Goal: Task Accomplishment & Management: Complete application form

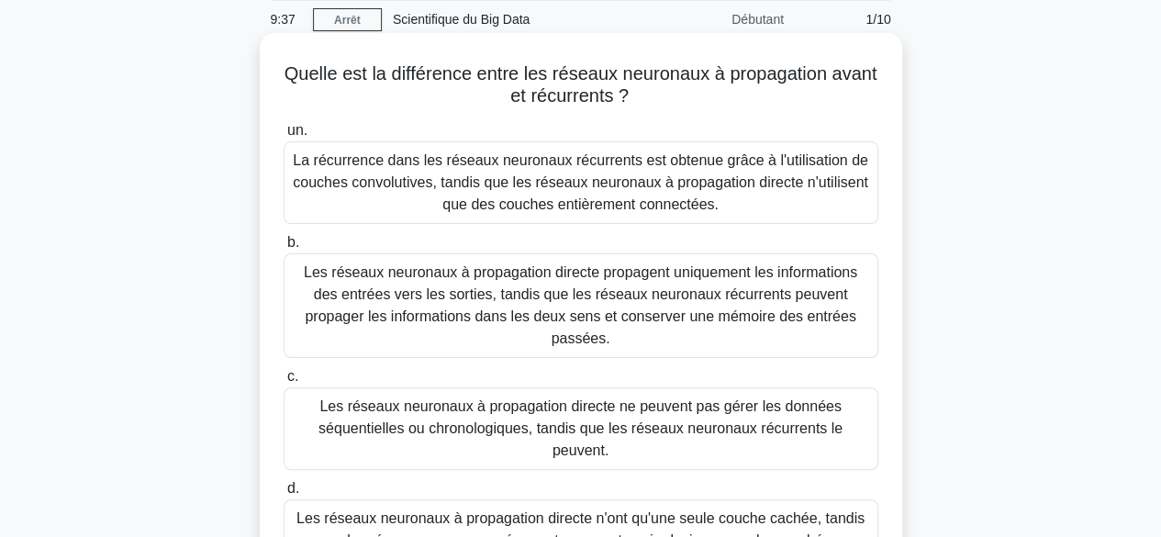
scroll to position [68, 0]
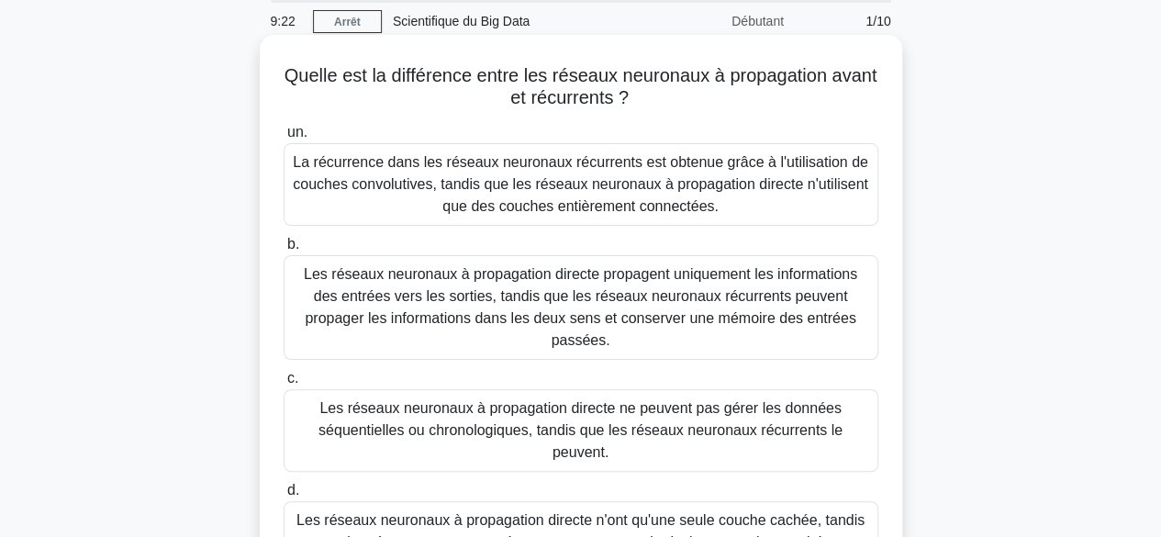
click at [520, 296] on font "Les réseaux neuronaux à propagation directe propagent uniquement les informatio…" at bounding box center [581, 307] width 554 height 82
click at [284, 251] on input "b. Les réseaux neuronaux à propagation directe propagent uniquement les informa…" at bounding box center [284, 245] width 0 height 12
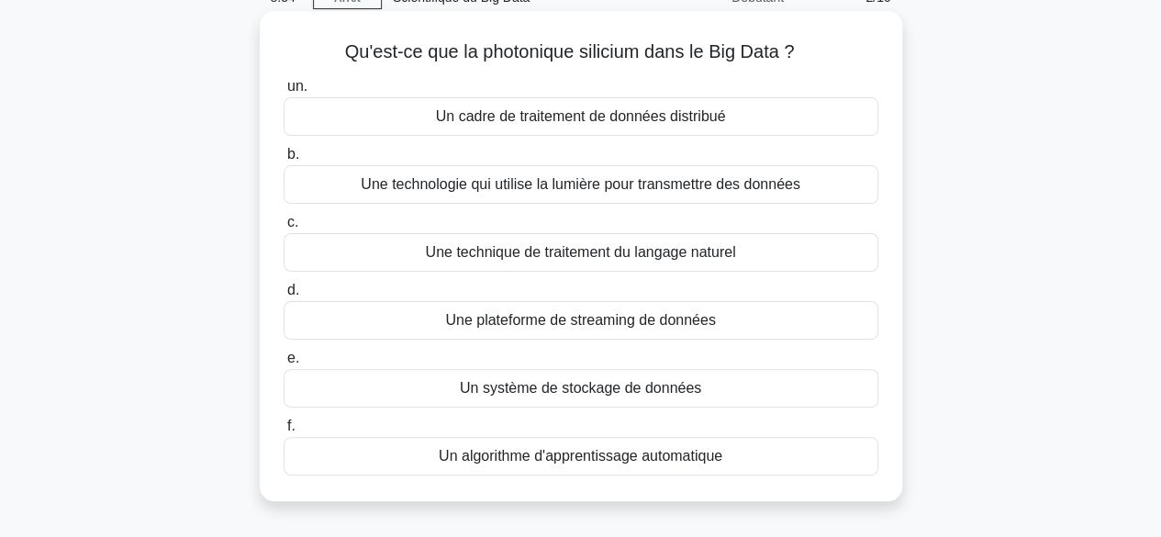
scroll to position [106, 0]
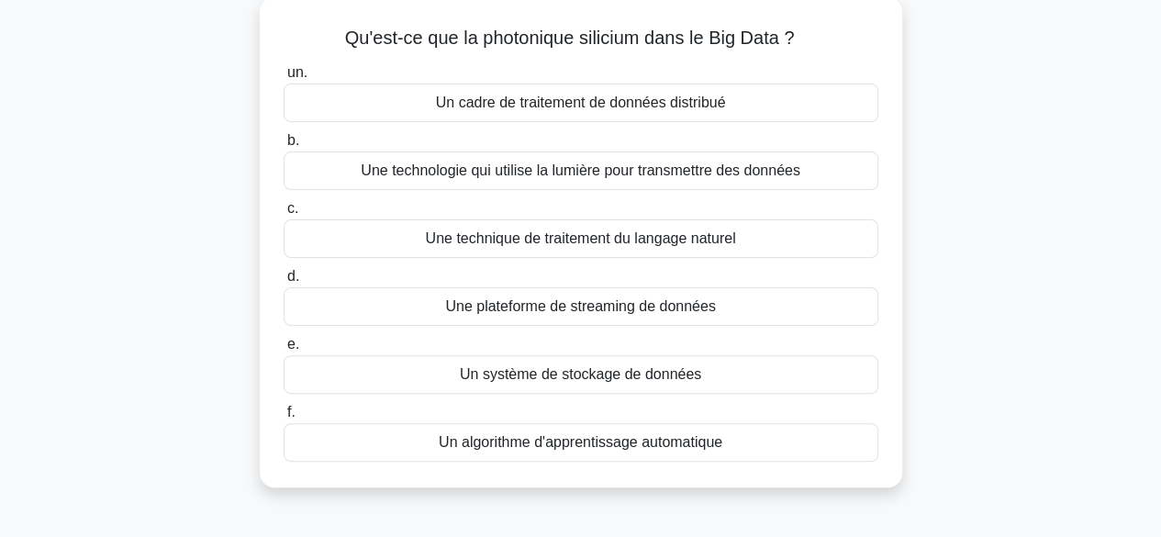
click at [495, 434] on font "Un algorithme d'apprentissage automatique" at bounding box center [581, 442] width 284 height 16
click at [284, 419] on input "f. Un algorithme d'apprentissage automatique" at bounding box center [284, 413] width 0 height 12
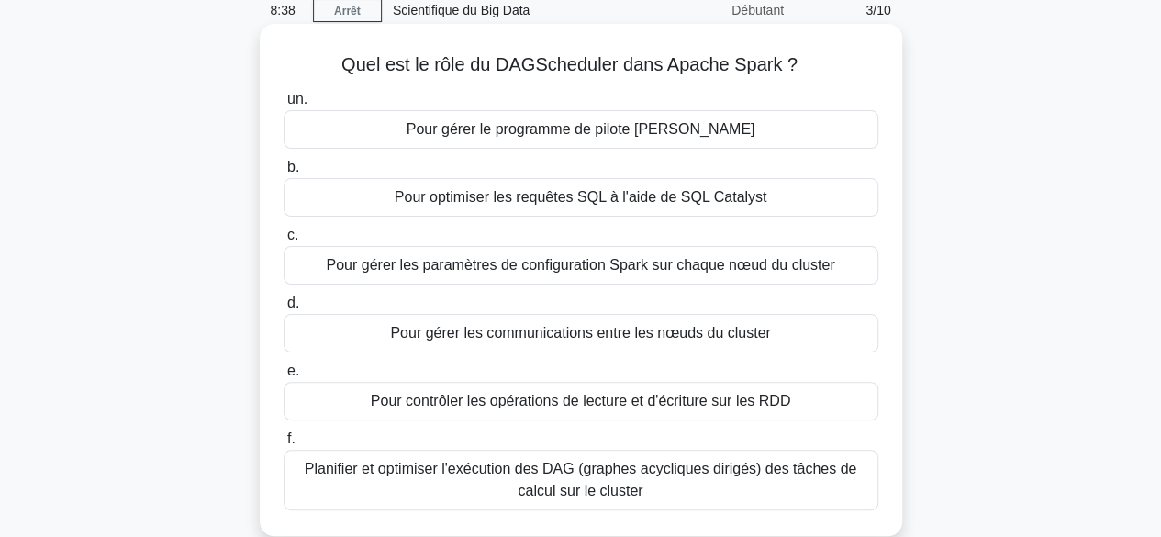
scroll to position [88, 0]
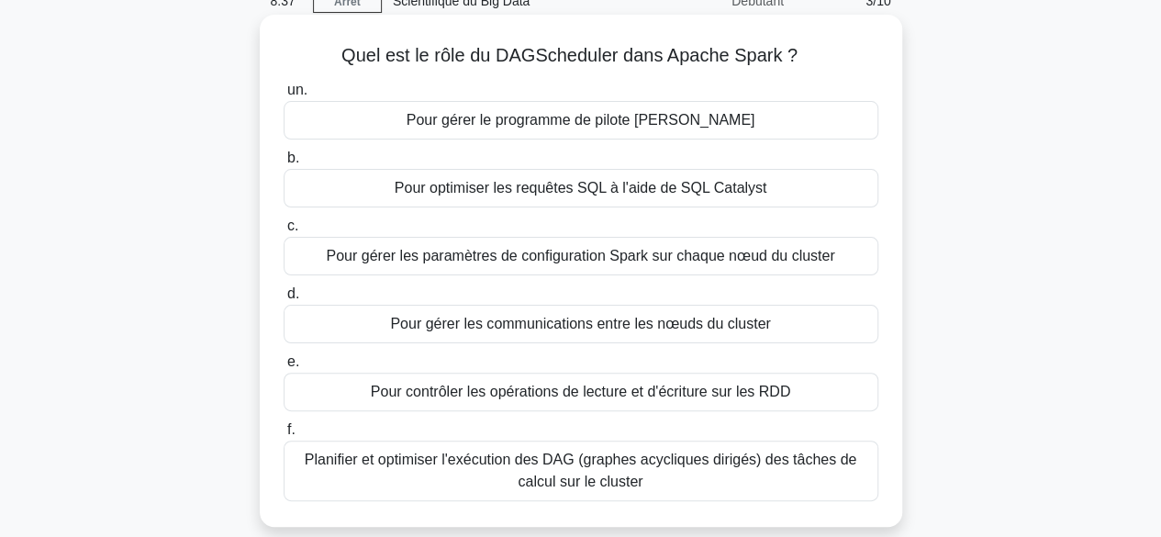
click at [455, 248] on font "Pour gérer les paramètres de configuration Spark sur chaque nœud du cluster" at bounding box center [580, 256] width 509 height 16
click at [284, 232] on input "c. Pour gérer les paramètres de configuration Spark sur chaque nœud du cluster" at bounding box center [284, 226] width 0 height 12
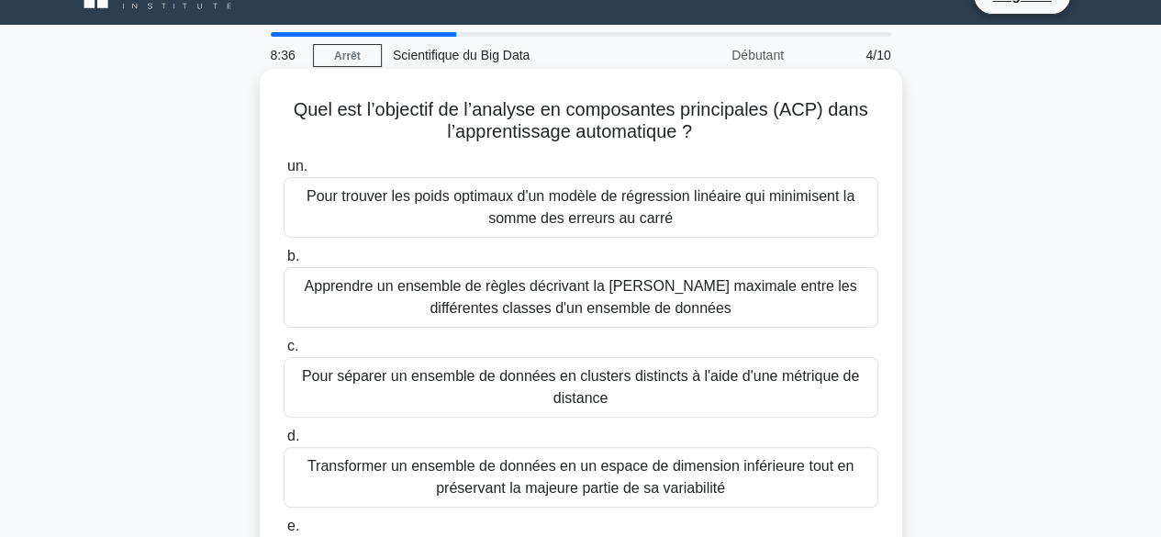
scroll to position [32, 0]
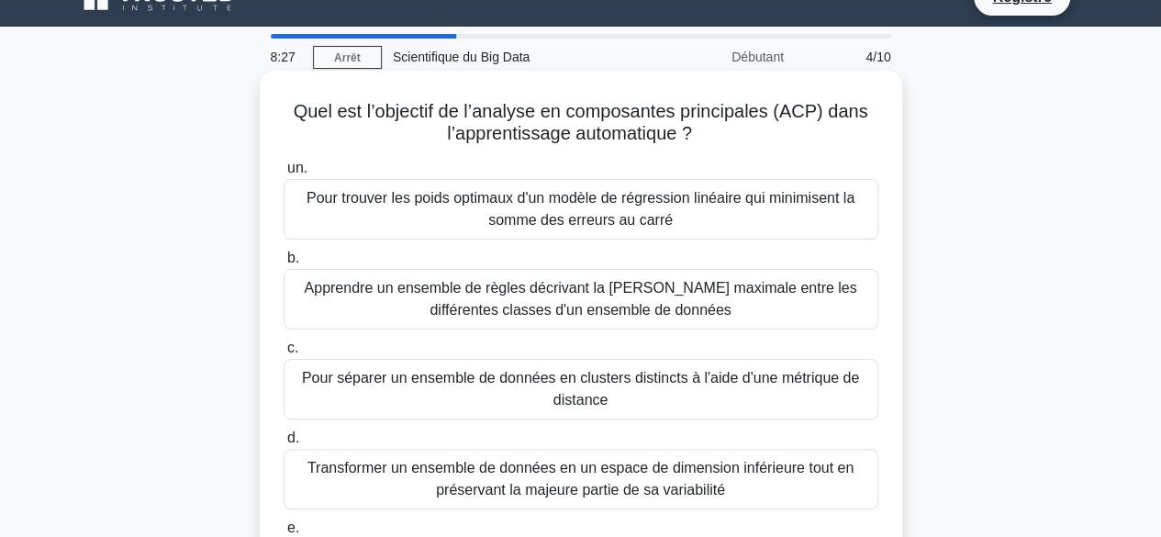
click at [472, 308] on font "Apprendre un ensemble de règles décrivant la [PERSON_NAME] maximale entre les d…" at bounding box center [580, 299] width 553 height 38
click at [284, 264] on input "b. Apprendre un ensemble de règles décrivant la [PERSON_NAME] maximale entre le…" at bounding box center [284, 258] width 0 height 12
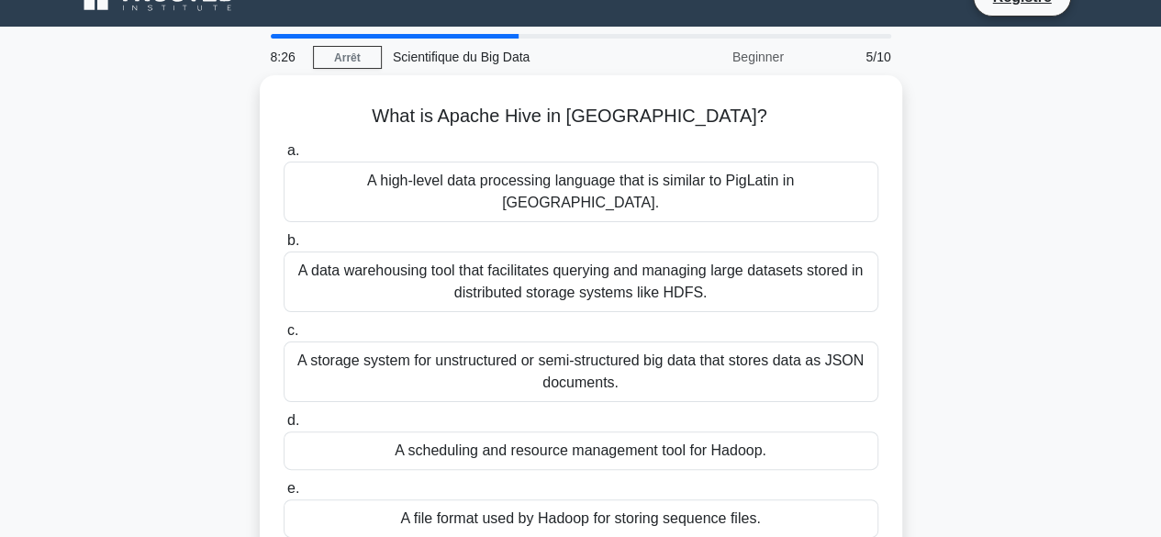
scroll to position [0, 0]
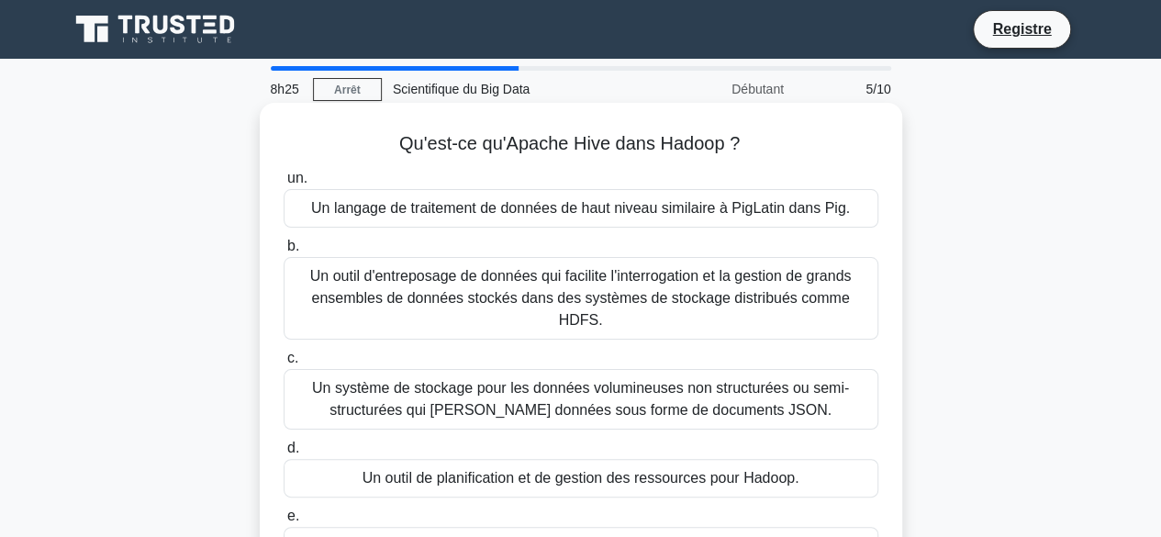
click at [420, 213] on font "Un langage de traitement de données de haut niveau similaire à PigLatin dans Pi…" at bounding box center [580, 208] width 539 height 16
click at [284, 185] on input "un. Un langage de traitement de données de haut niveau similaire à PigLatin dan…" at bounding box center [284, 179] width 0 height 12
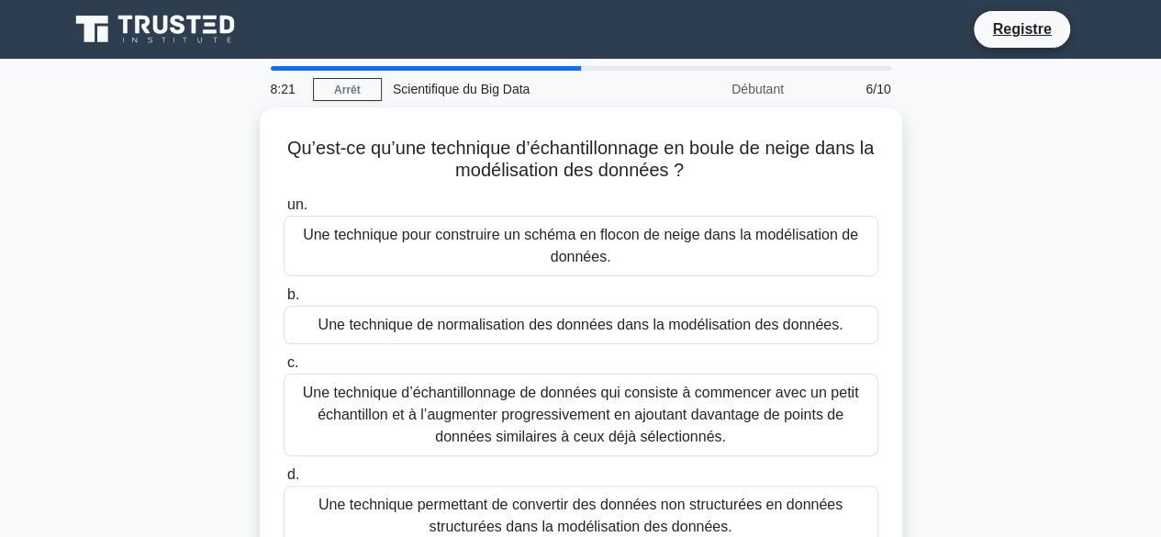
click at [420, 216] on div "Une technique pour construire un schéma en flocon de neige dans la modélisation…" at bounding box center [581, 246] width 595 height 61
click at [284, 211] on input "un. Une technique pour construire un schéma en flocon de neige dans la modélisa…" at bounding box center [284, 205] width 0 height 12
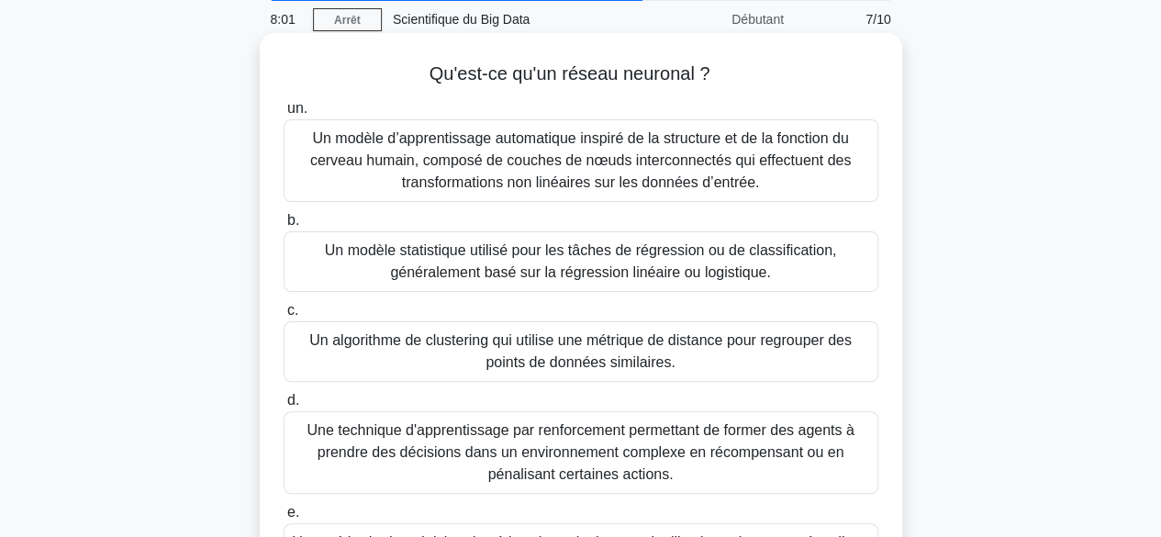
scroll to position [72, 0]
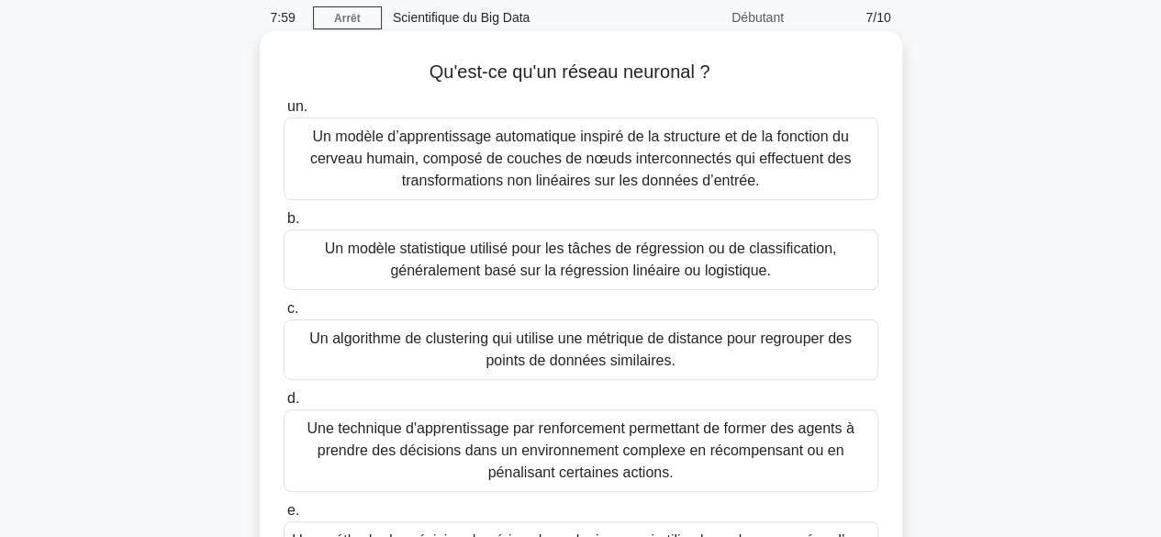
click at [603, 163] on font "Un modèle d’apprentissage automatique inspiré de la structure et de la fonction…" at bounding box center [580, 159] width 541 height 60
click at [284, 113] on input "un. Un modèle d’apprentissage automatique inspiré de la structure et de la fonc…" at bounding box center [284, 107] width 0 height 12
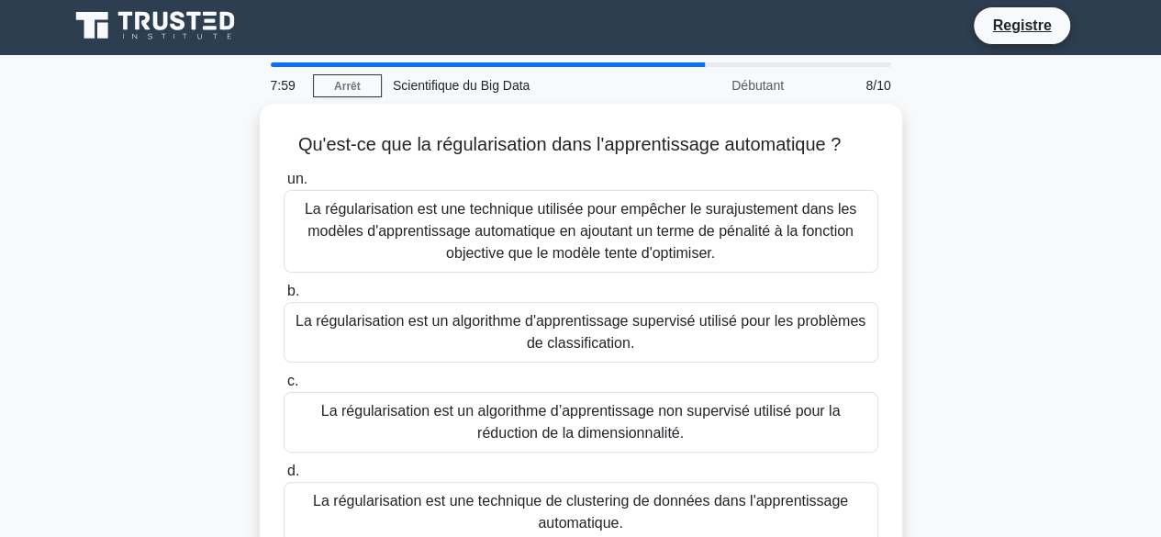
scroll to position [0, 0]
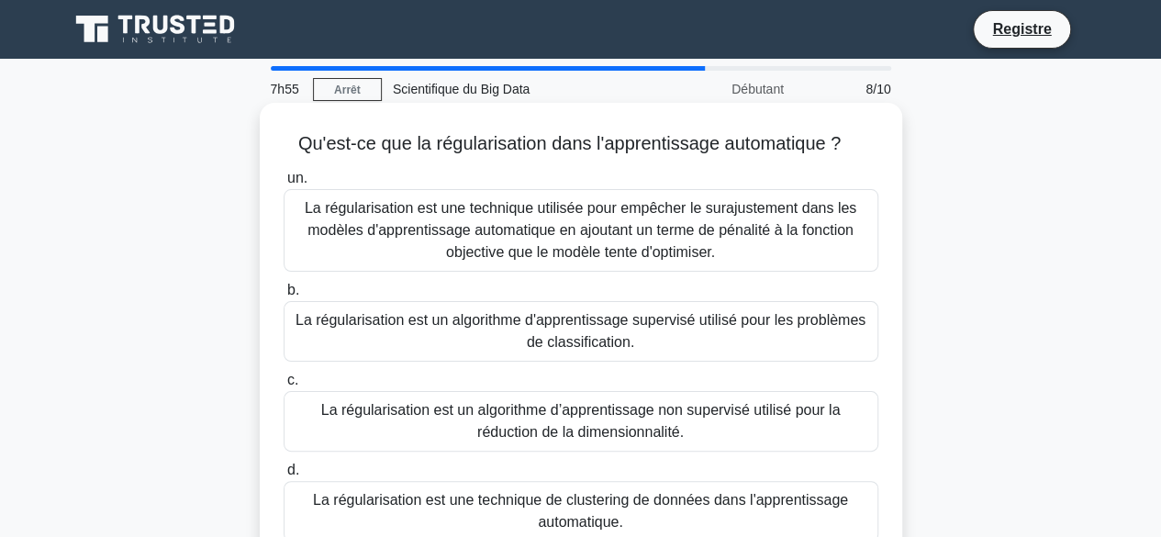
click at [630, 234] on font "La régularisation est une technique utilisée pour empêcher le surajustement dan…" at bounding box center [581, 230] width 552 height 60
click at [284, 185] on input "un. La régularisation est une technique utilisée pour empêcher le surajustement…" at bounding box center [284, 179] width 0 height 12
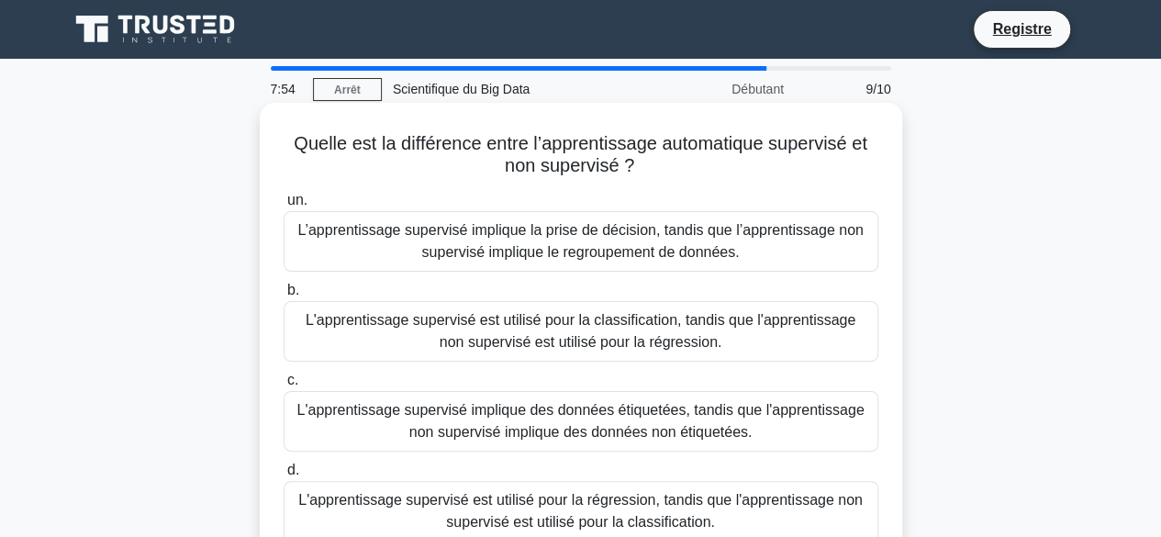
click at [630, 253] on font "L’apprentissage supervisé implique la prise de décision, tandis que l’apprentis…" at bounding box center [580, 241] width 566 height 38
click at [284, 207] on input "un. L’apprentissage supervisé implique la prise de décision, tandis que l’appre…" at bounding box center [284, 201] width 0 height 12
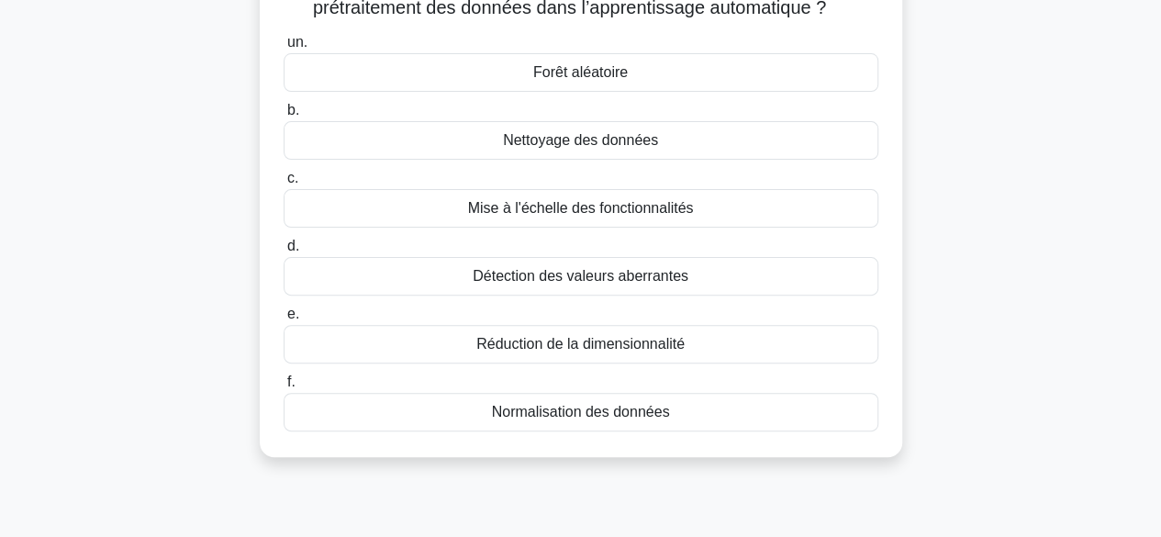
scroll to position [158, 0]
click at [553, 78] on font "Forêt aléatoire" at bounding box center [580, 72] width 95 height 16
click at [284, 49] on input "un. Forêt aléatoire" at bounding box center [284, 43] width 0 height 12
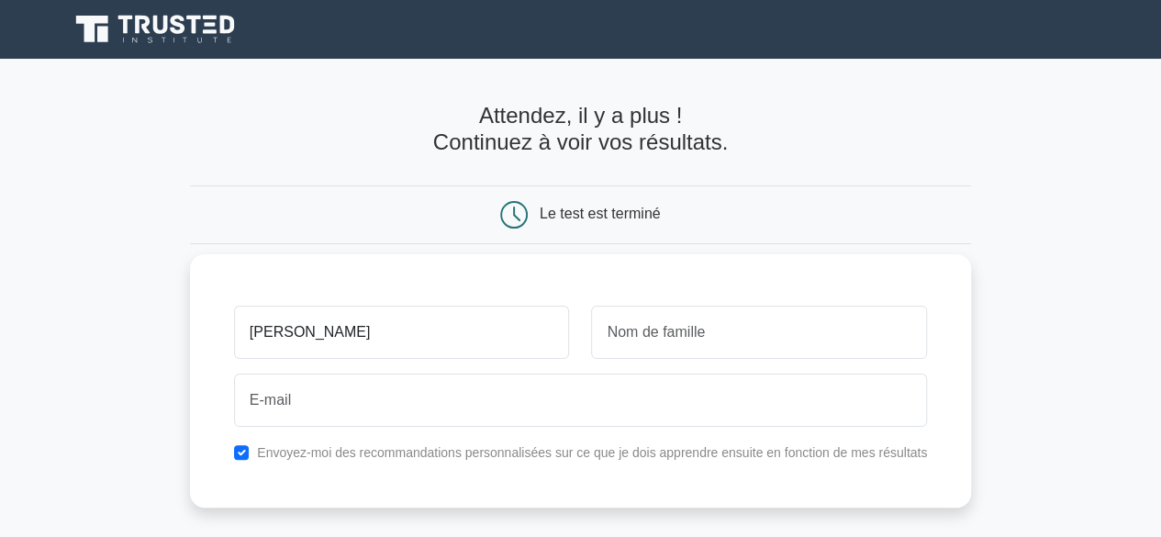
type input "[PERSON_NAME]"
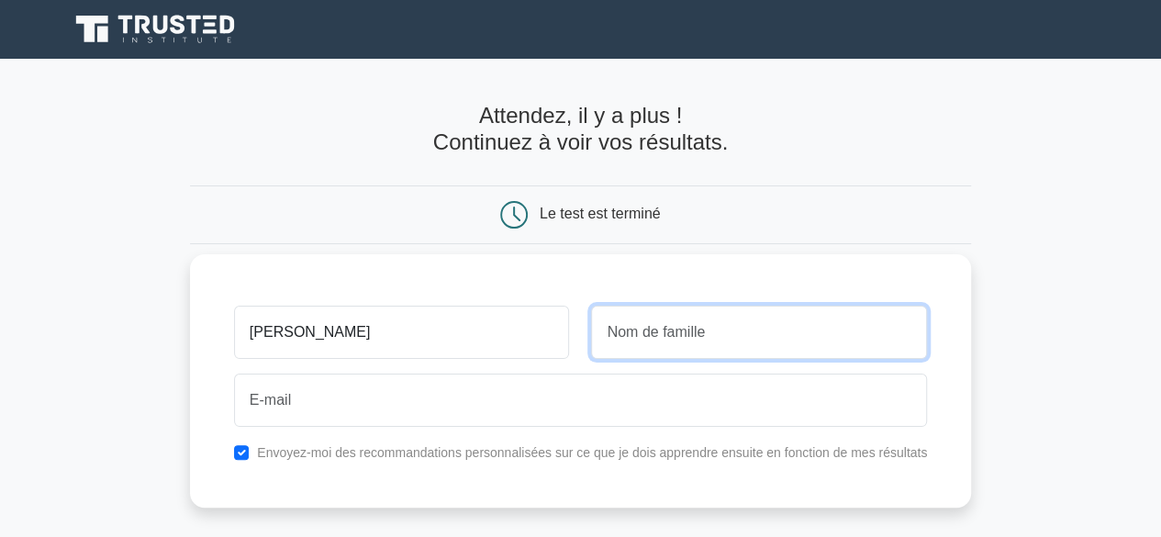
click at [751, 342] on input "text" at bounding box center [759, 332] width 336 height 53
type input "daima"
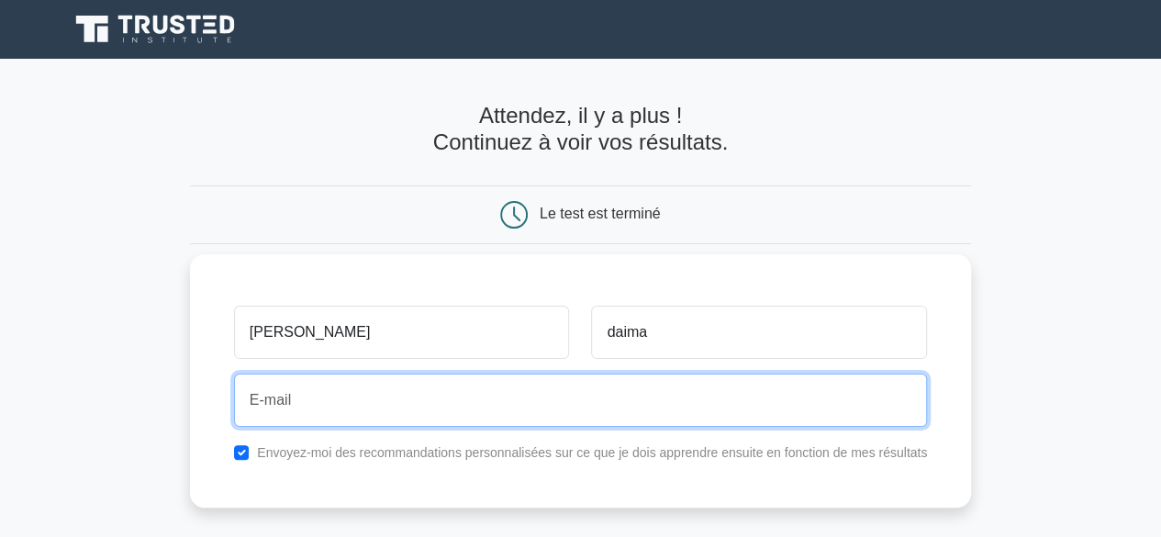
click at [405, 409] on input "email" at bounding box center [580, 400] width 693 height 53
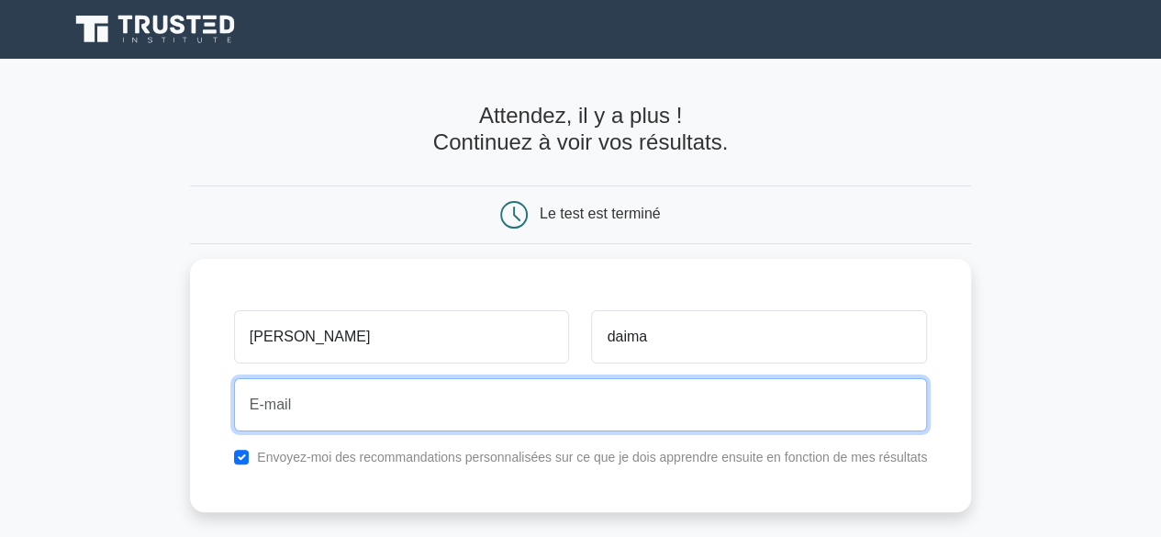
type input "adam.daima1219@gmail.com"
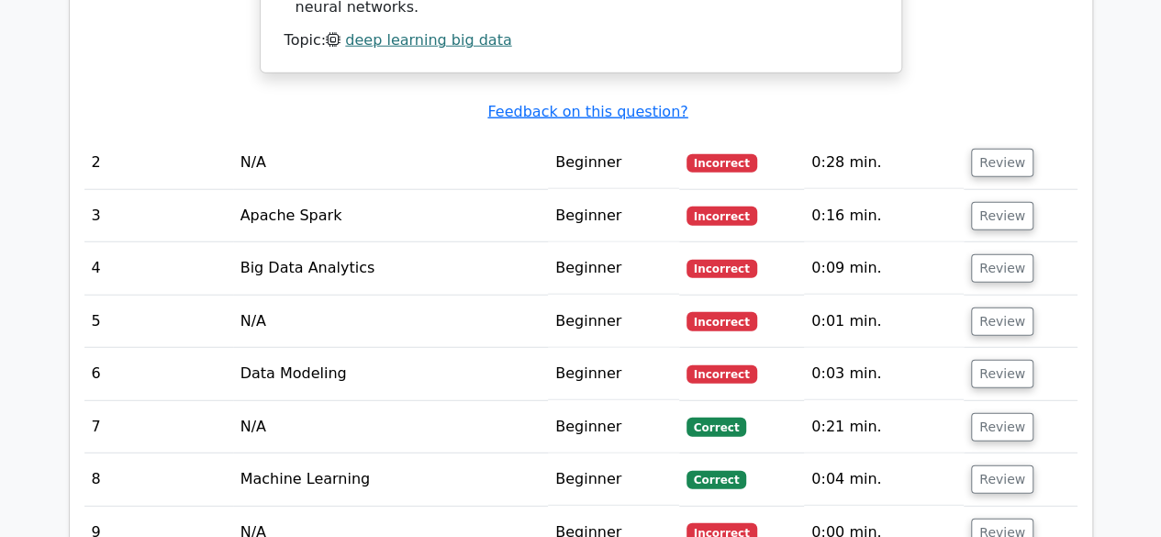
scroll to position [2328, 0]
